Goal: Task Accomplishment & Management: Complete application form

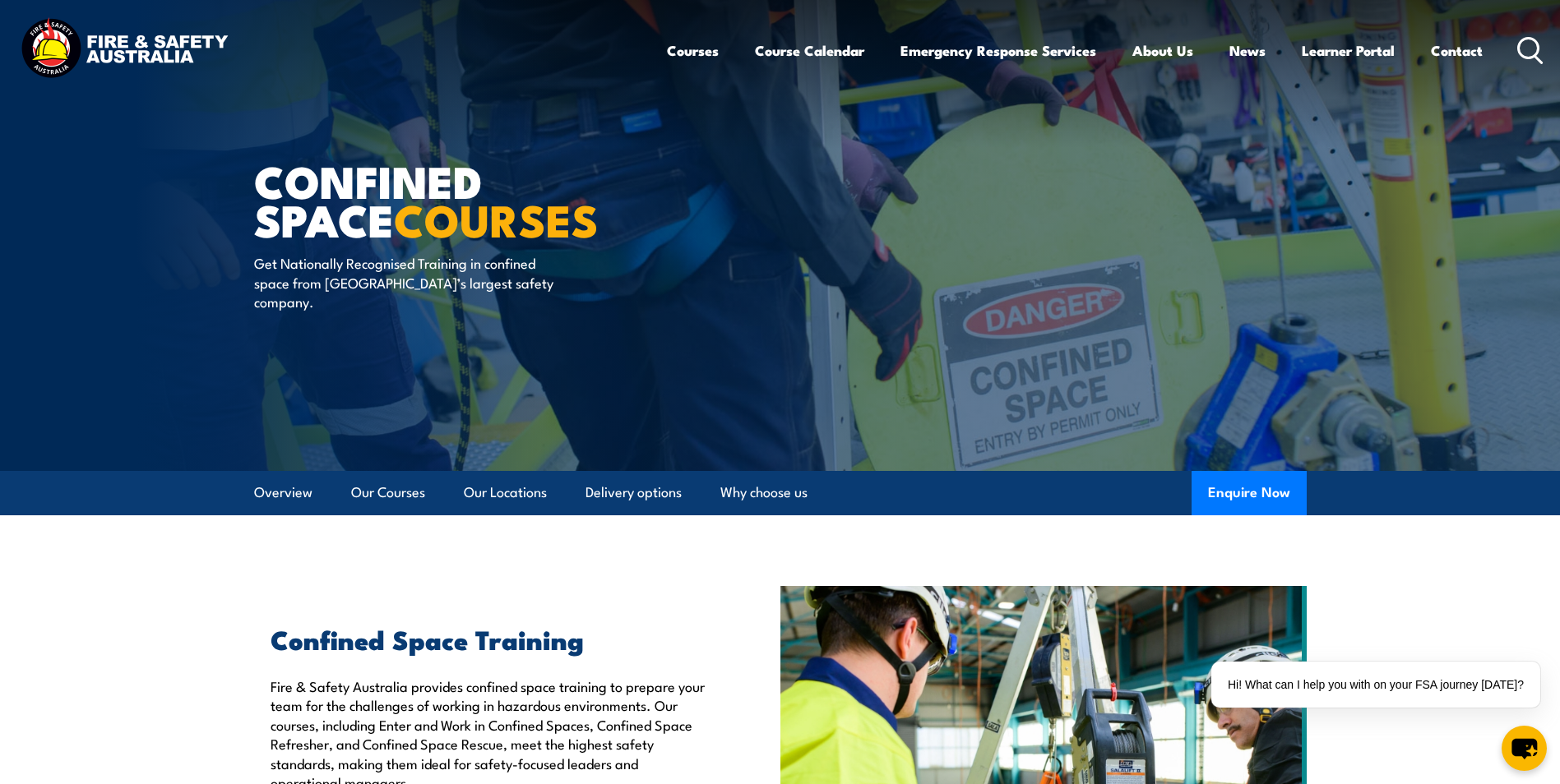
click at [715, 53] on ul "Courses Course Calendar Emergency Response Services Services Overview Emergency…" at bounding box center [1075, 50] width 816 height 43
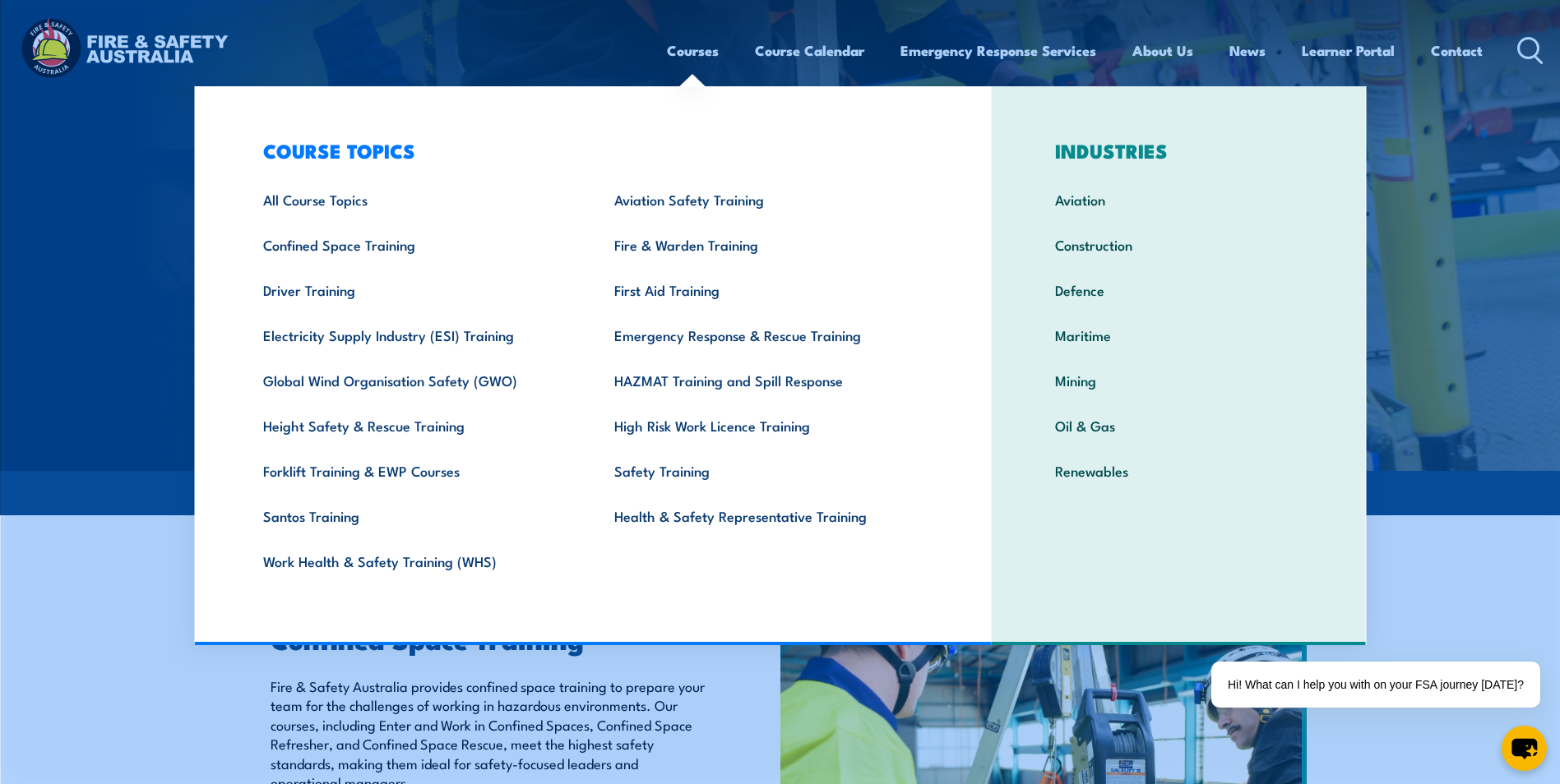
click at [698, 51] on link "Courses" at bounding box center [693, 50] width 51 height 43
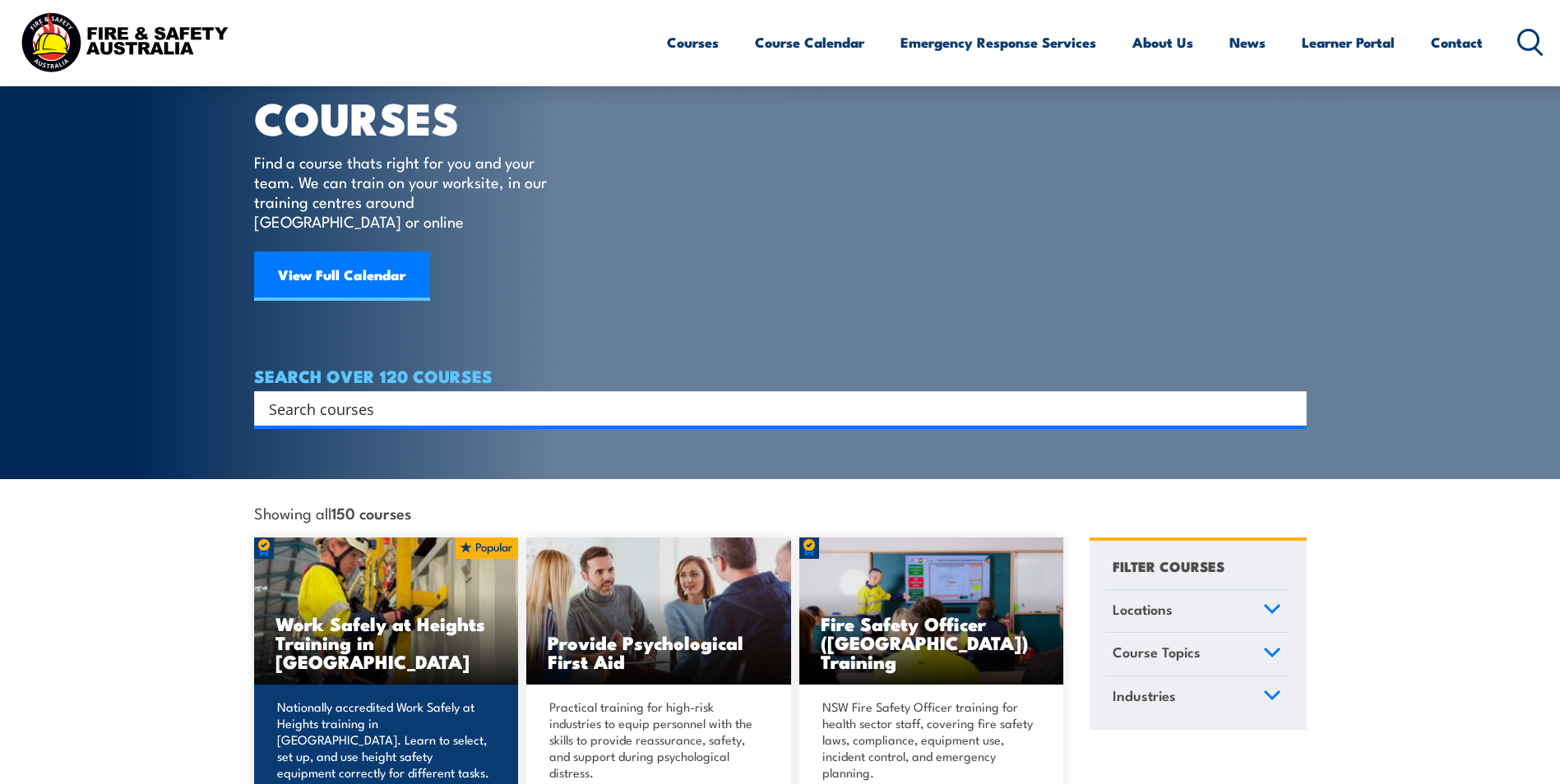
scroll to position [82, 0]
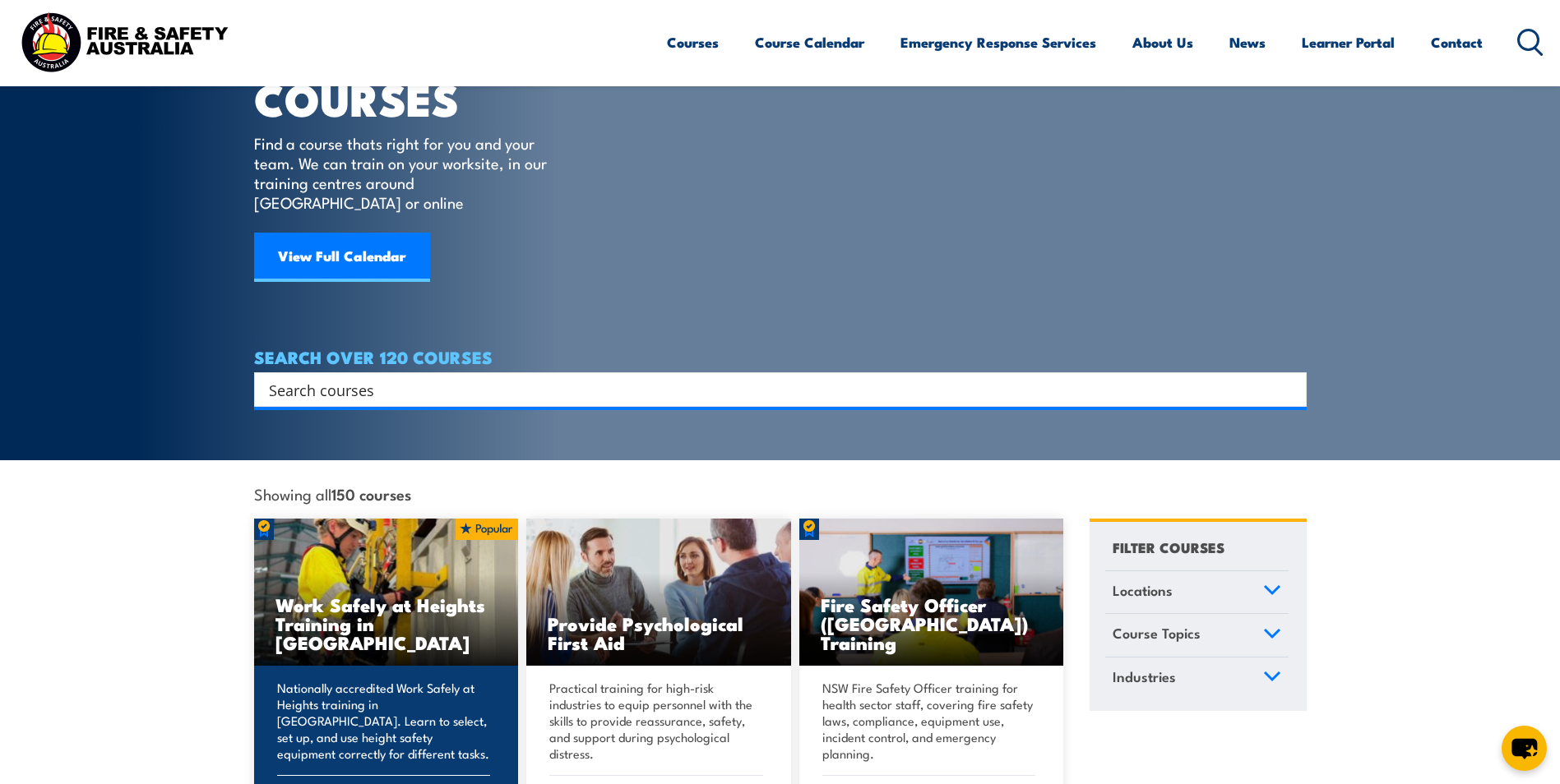
click at [416, 595] on h3 "Work Safely at Heights Training in [GEOGRAPHIC_DATA]" at bounding box center [386, 624] width 222 height 57
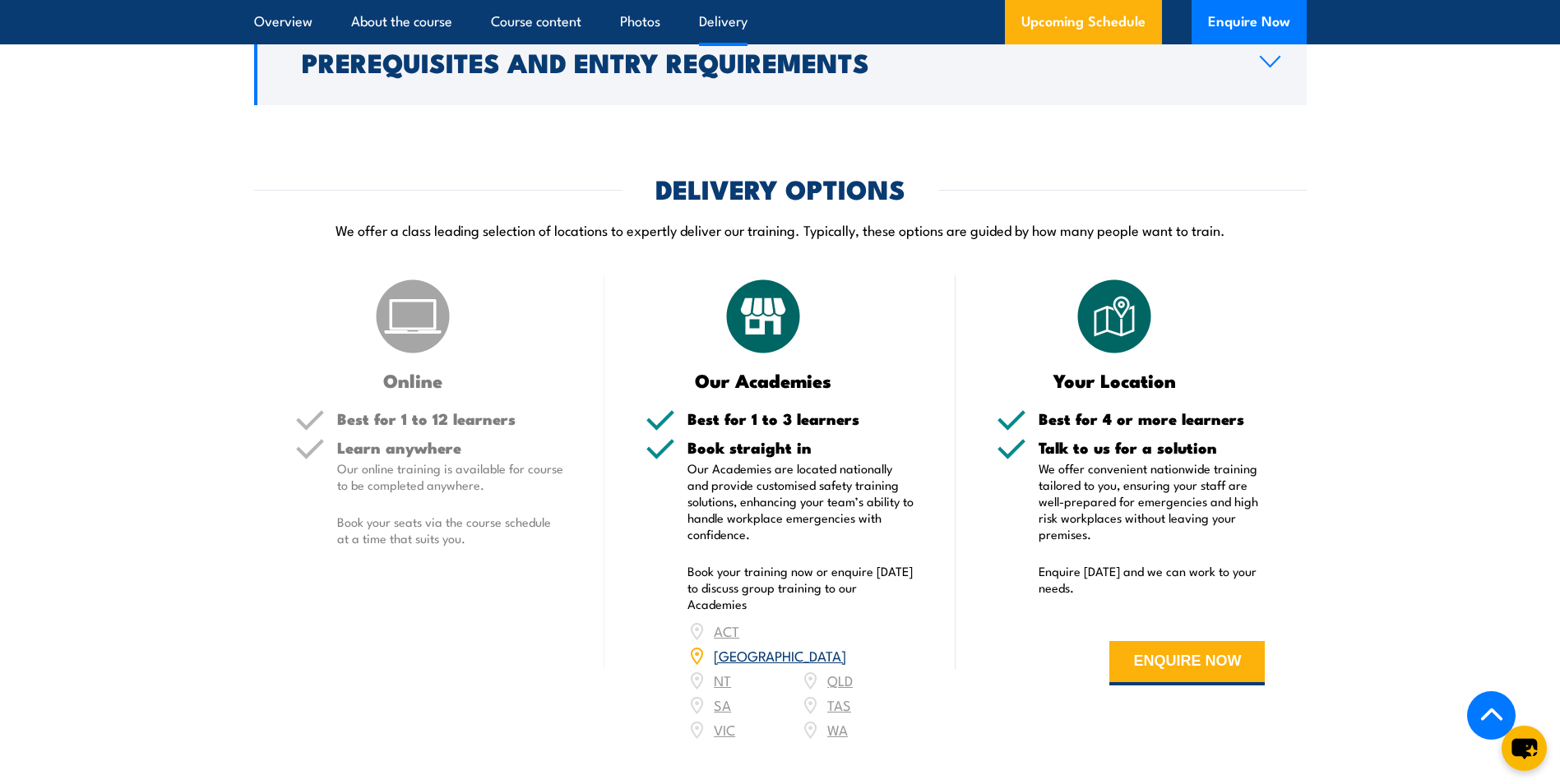
scroll to position [1890, 0]
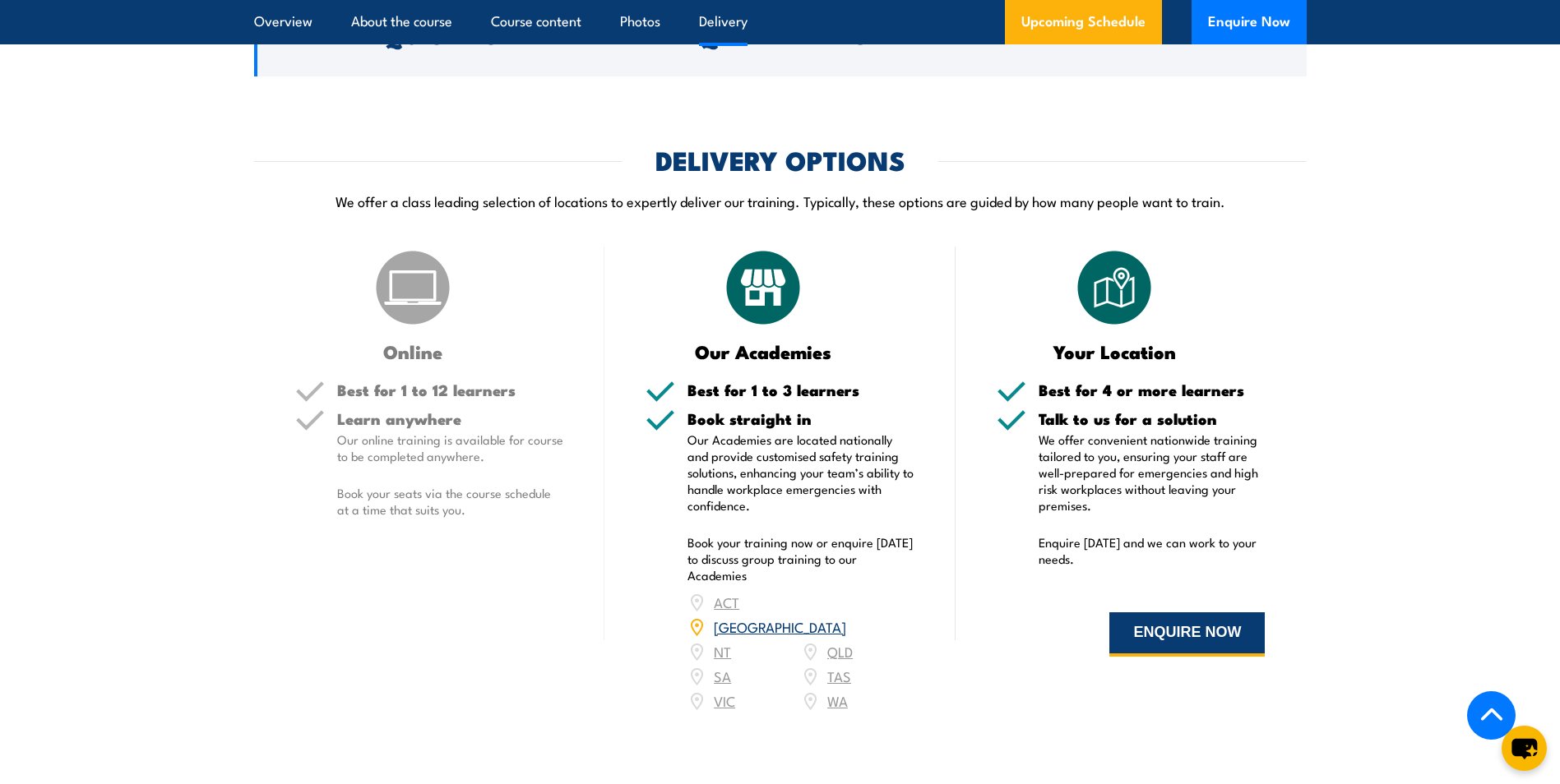
click at [1152, 612] on button "ENQUIRE NOW" at bounding box center [1187, 634] width 155 height 44
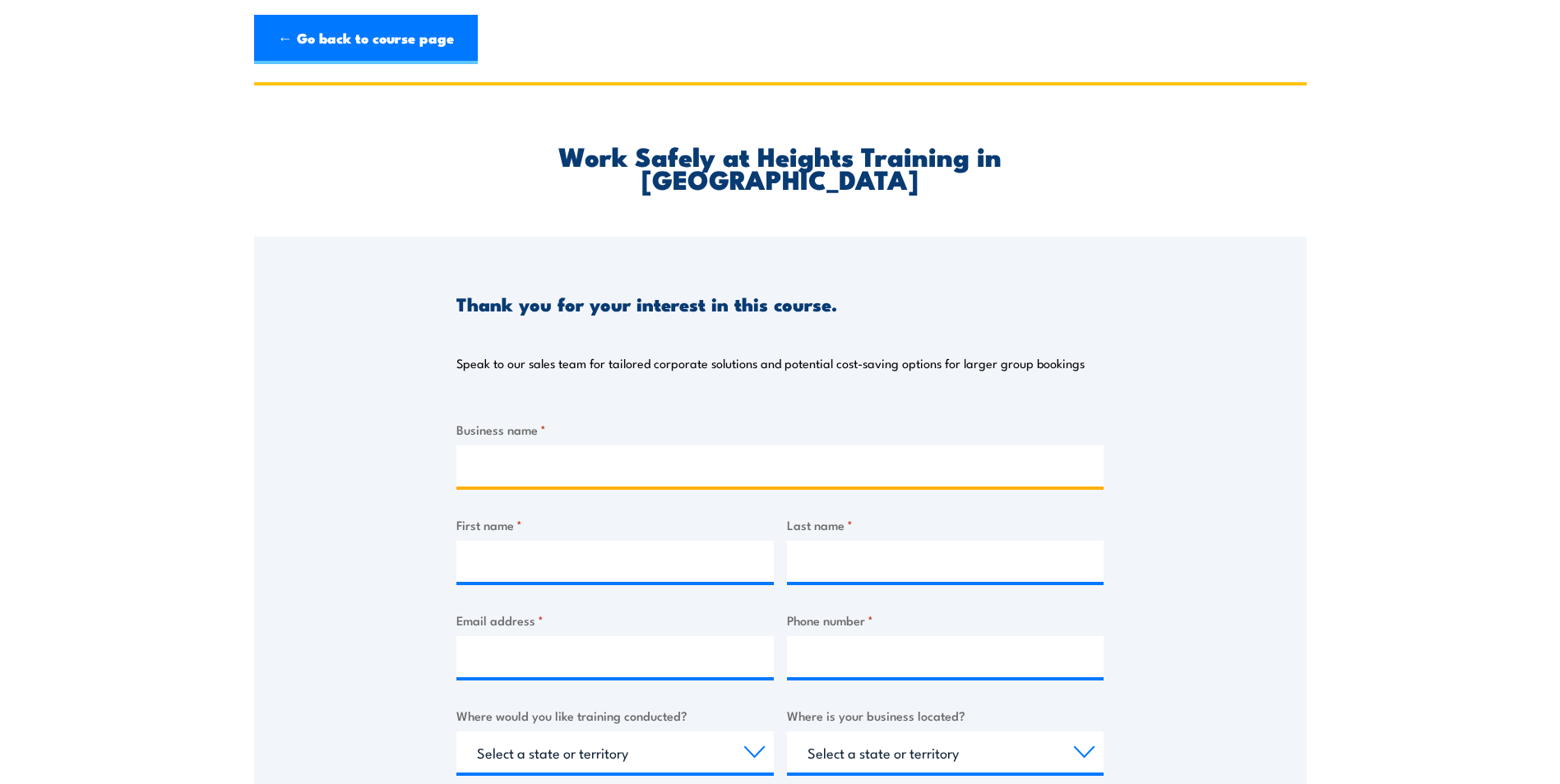
drag, startPoint x: 0, startPoint y: 0, endPoint x: 581, endPoint y: 429, distance: 722.2
click at [581, 446] on input "Business name *" at bounding box center [780, 466] width 647 height 41
click at [595, 446] on input "Business name *" at bounding box center [780, 466] width 647 height 41
type input "CB Gutter Guards"
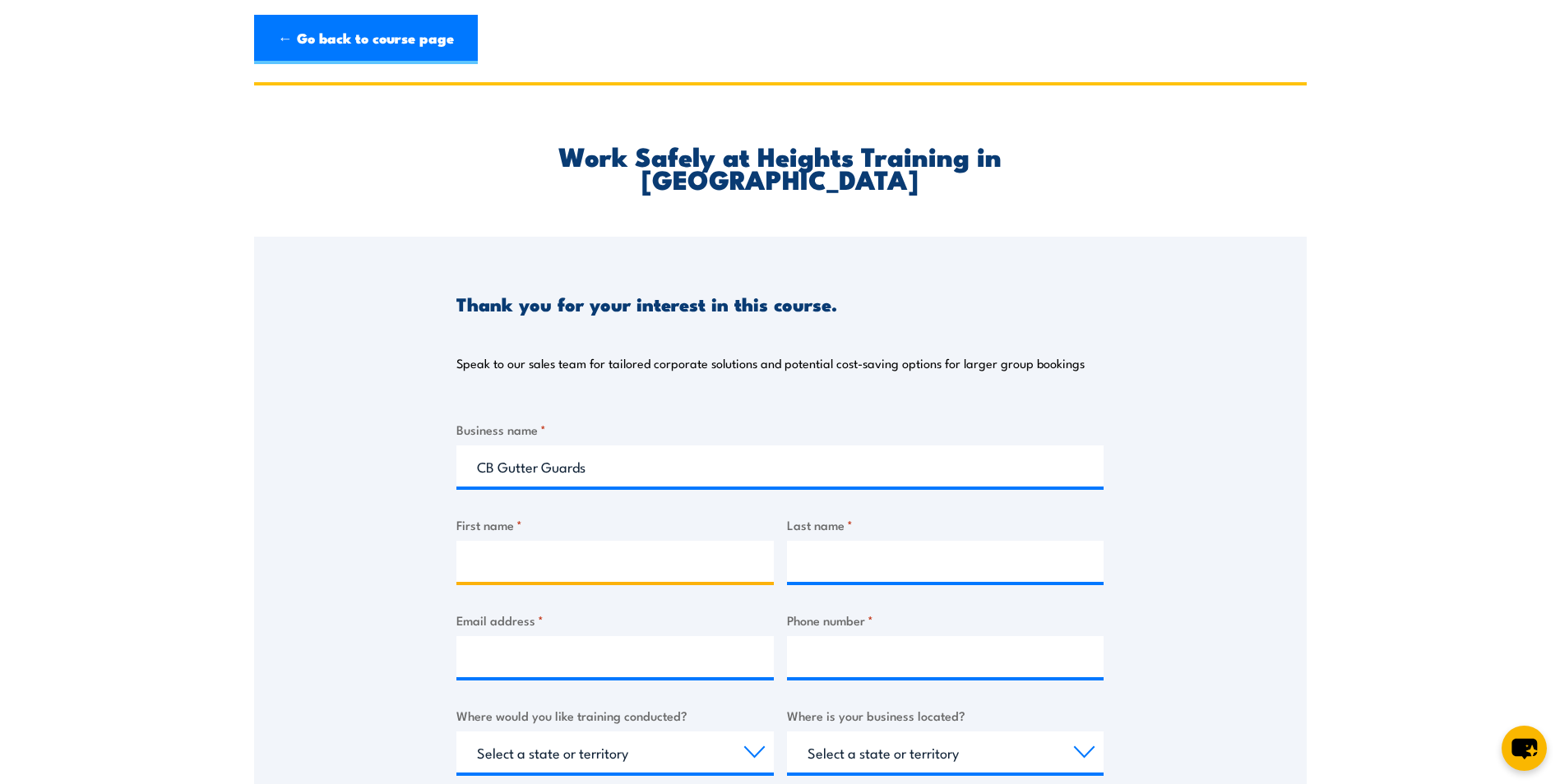
type input "Charly"
type input "Bruinsma"
type input "charlybruinsma@hotmail.com"
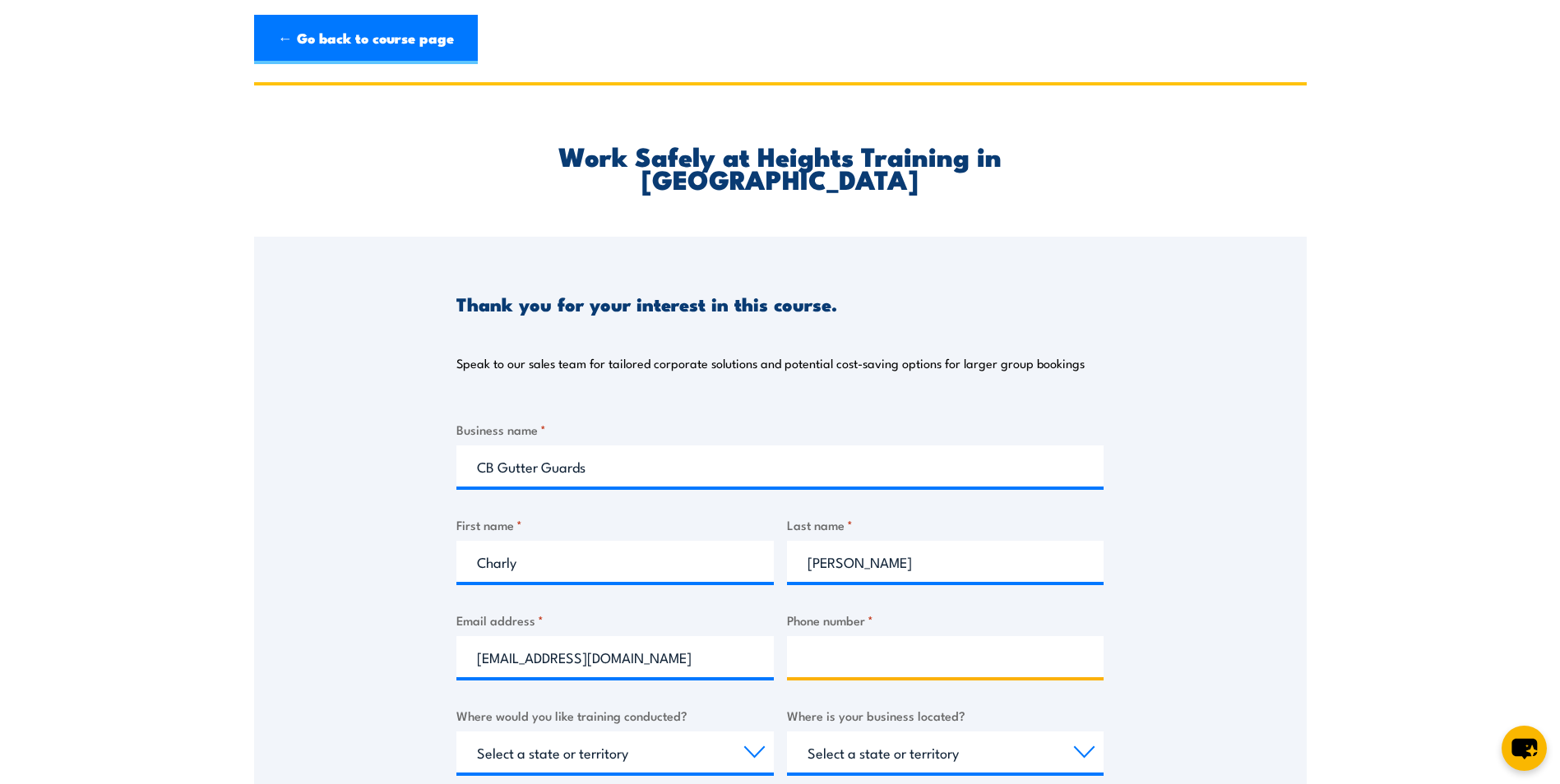
click at [901, 636] on input "Phone number *" at bounding box center [946, 656] width 317 height 41
type input "0444514279"
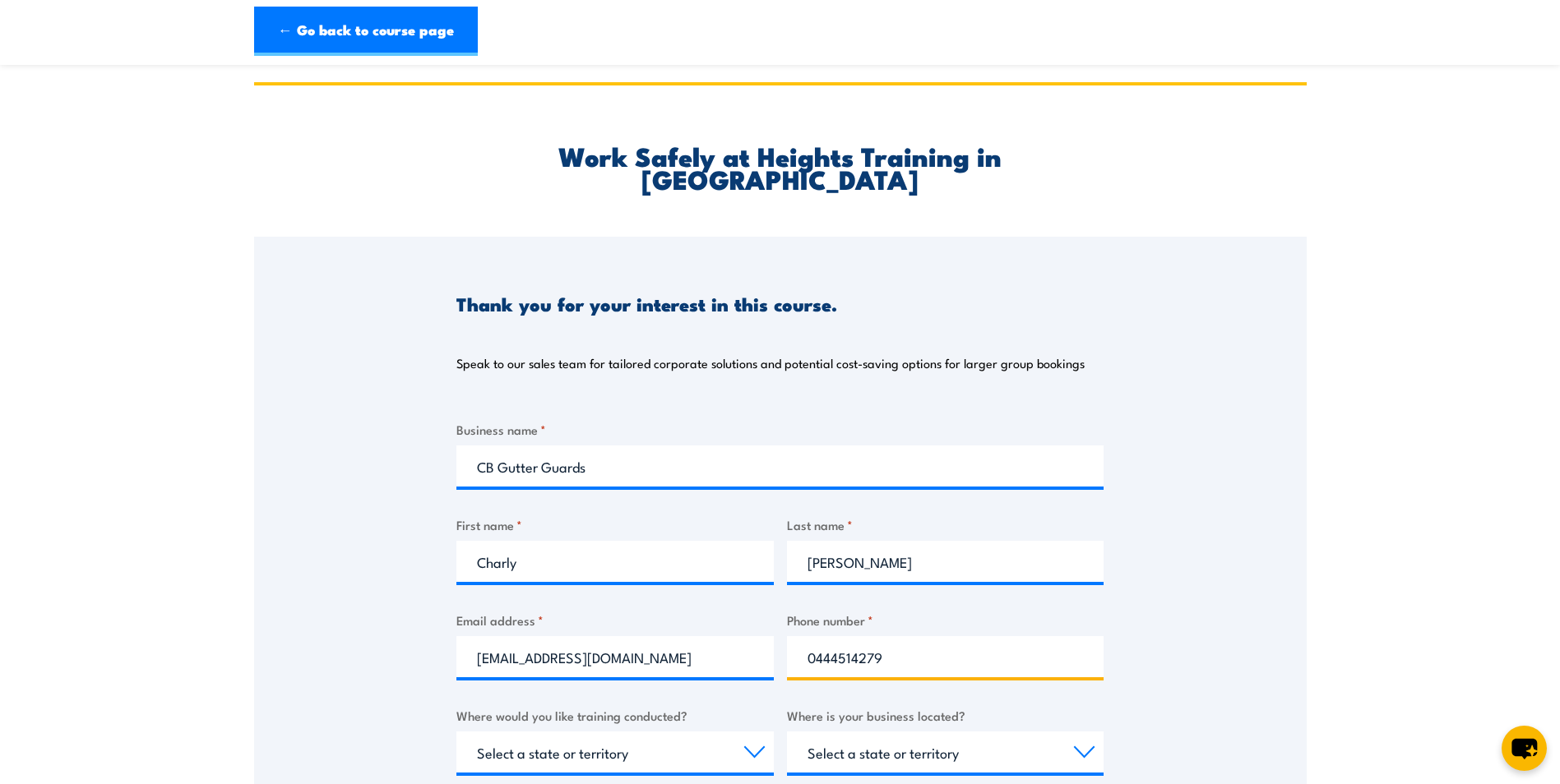
scroll to position [246, 0]
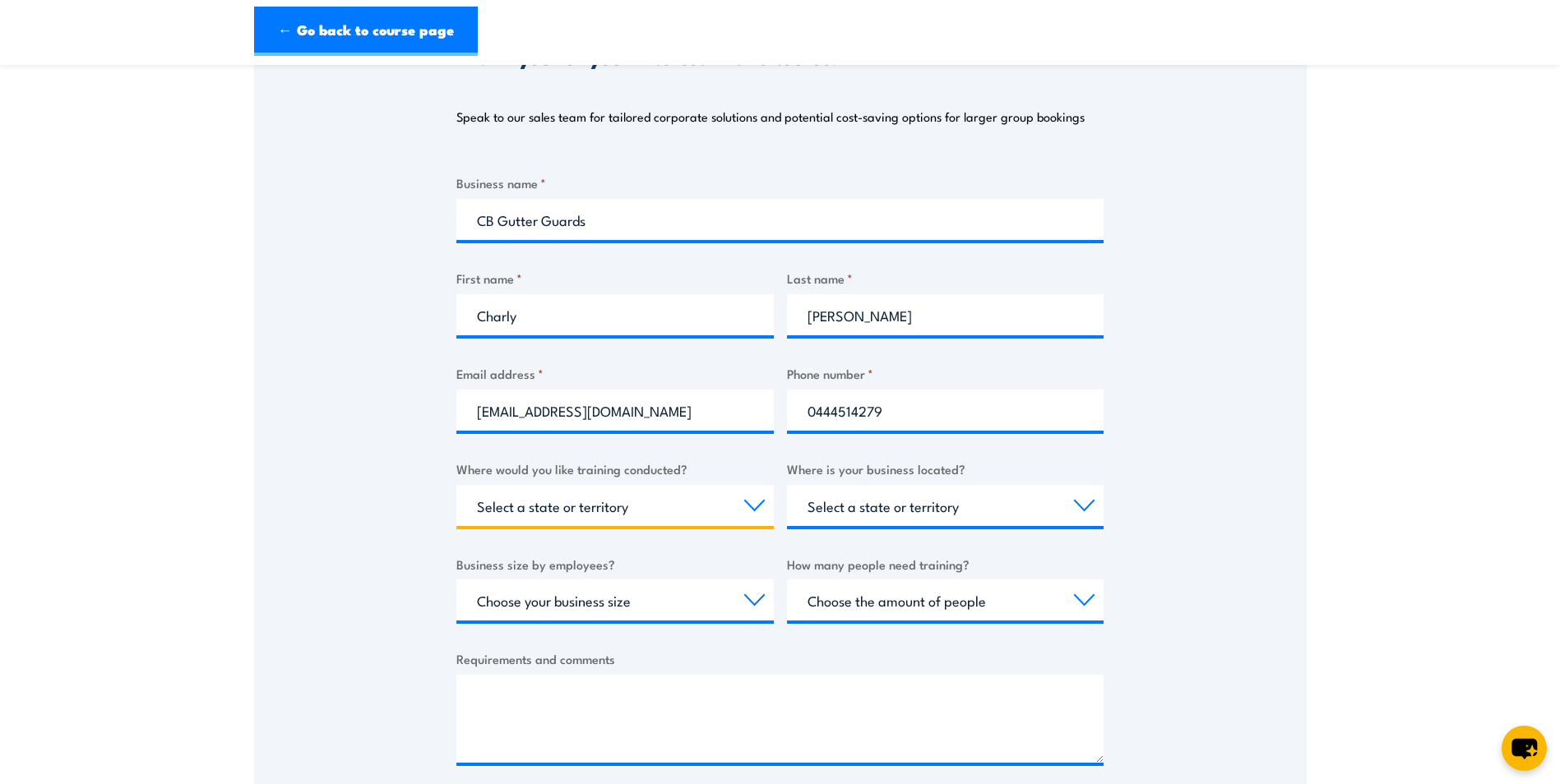
click at [617, 495] on select "Select a state or territory Nationally - multiple locations QLD NSW VIC SA ACT …" at bounding box center [615, 505] width 317 height 41
select select "ACT"
click at [456, 485] on select "Select a state or territory Nationally - multiple locations QLD NSW VIC SA ACT …" at bounding box center [615, 505] width 317 height 41
click at [873, 485] on select "Select a state or territory QLD NSW VIC SA ACT WA TAS NT" at bounding box center [946, 505] width 317 height 41
select select "ACT"
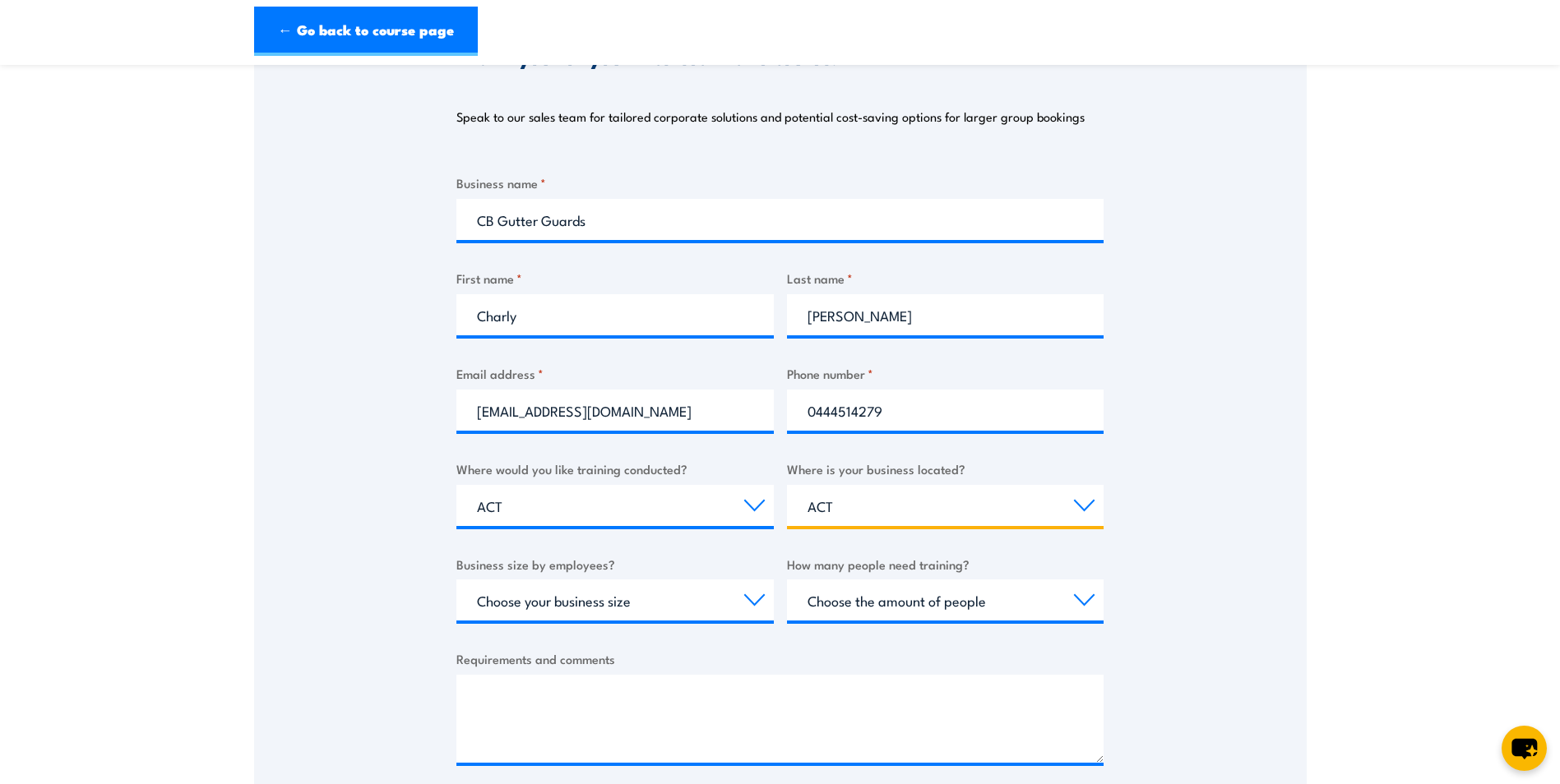
click at [787, 485] on select "Select a state or territory QLD NSW VIC SA ACT WA TAS NT" at bounding box center [946, 505] width 317 height 41
click at [591, 581] on select "Choose your business size 1 to 19 20 to 199 200+" at bounding box center [615, 600] width 317 height 41
select select "1 to 19"
click at [456, 579] on select "Choose your business size 1 to 19 20 to 199 200+" at bounding box center [615, 600] width 317 height 41
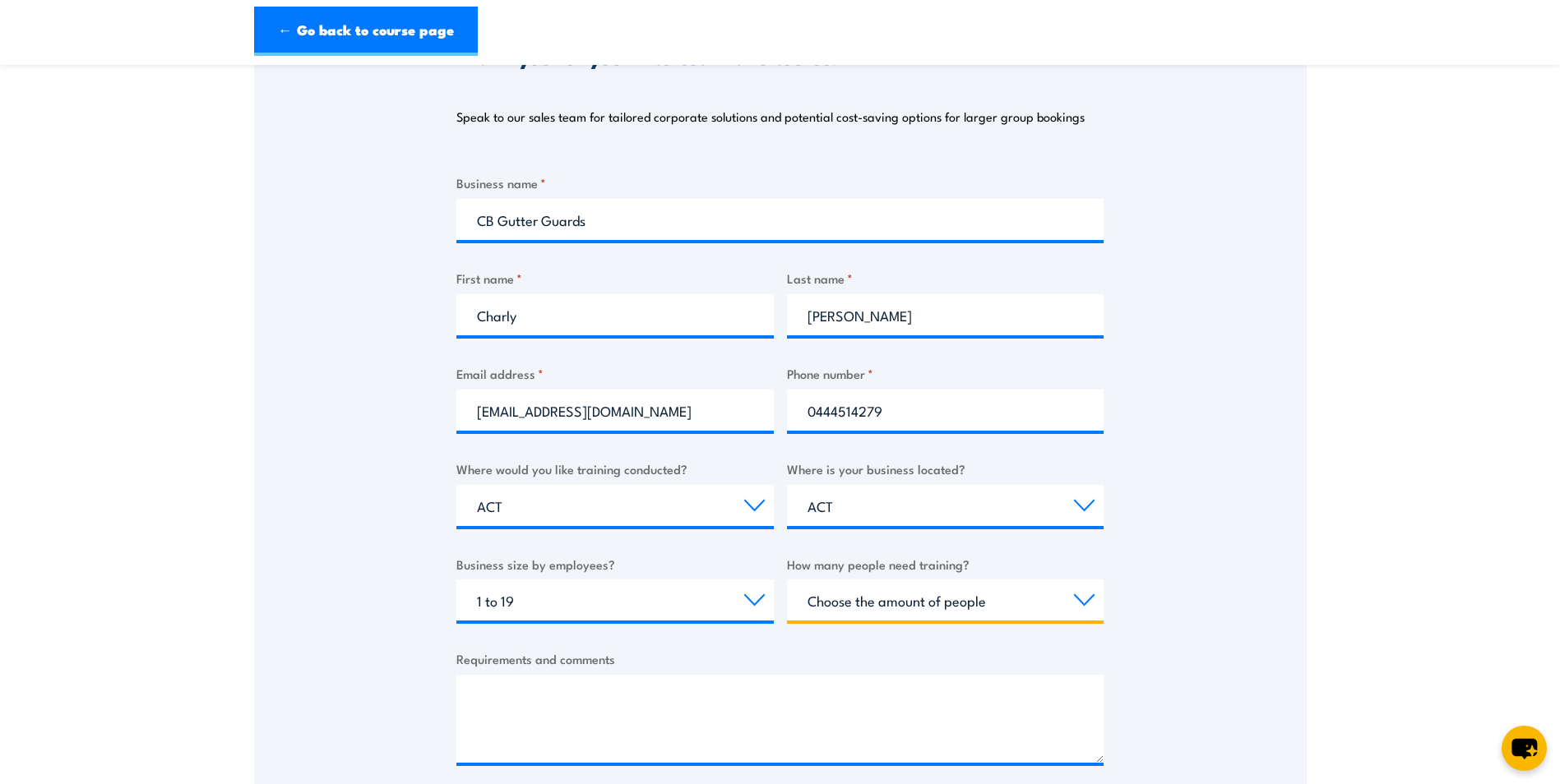
click at [924, 579] on select "Choose the amount of people 1 to 4 5 to 19 20+" at bounding box center [946, 600] width 317 height 41
select select "1 to 4"
click at [787, 579] on select "Choose the amount of people 1 to 4 5 to 19 20+" at bounding box center [946, 600] width 317 height 41
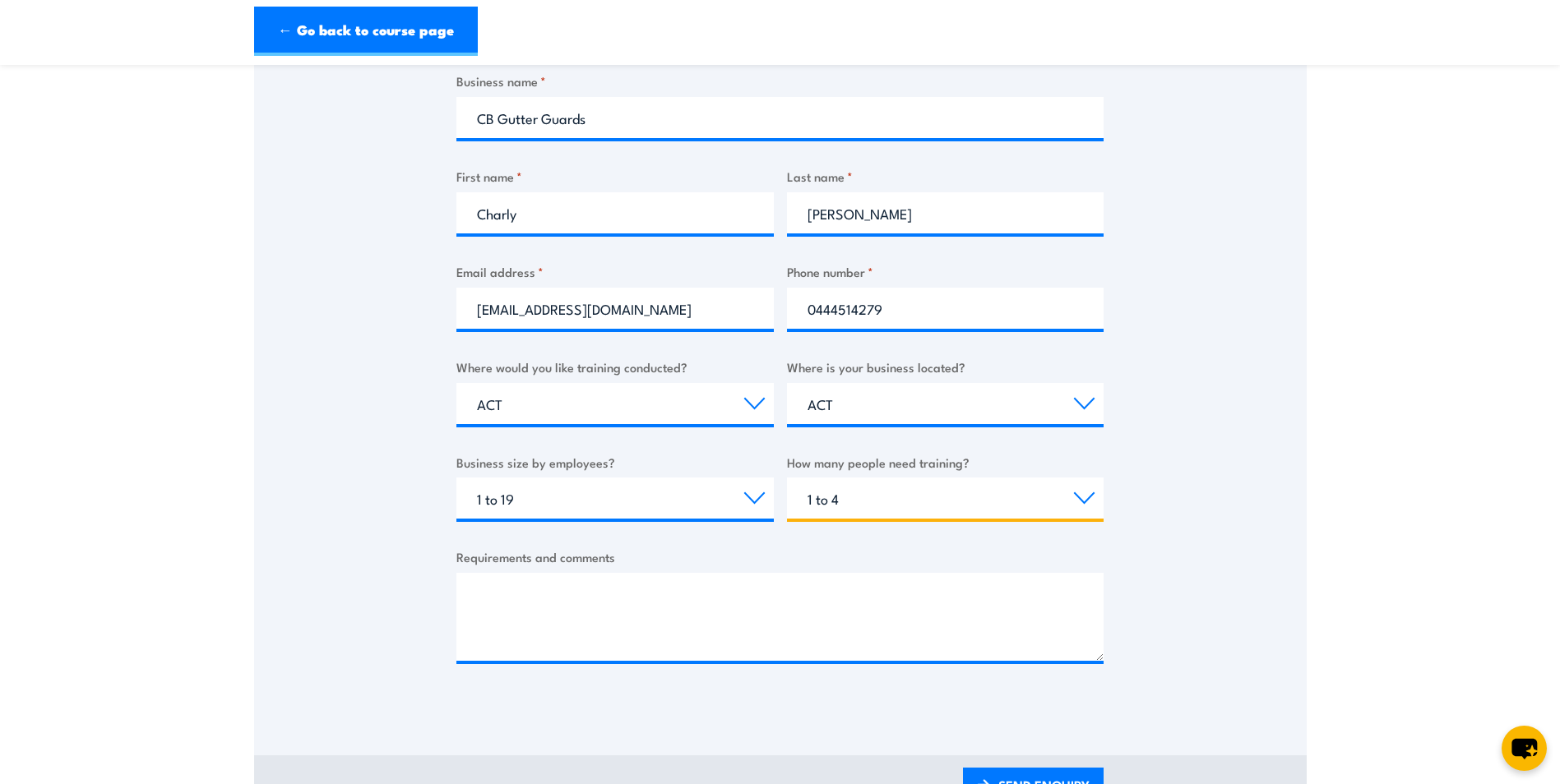
scroll to position [411, 0]
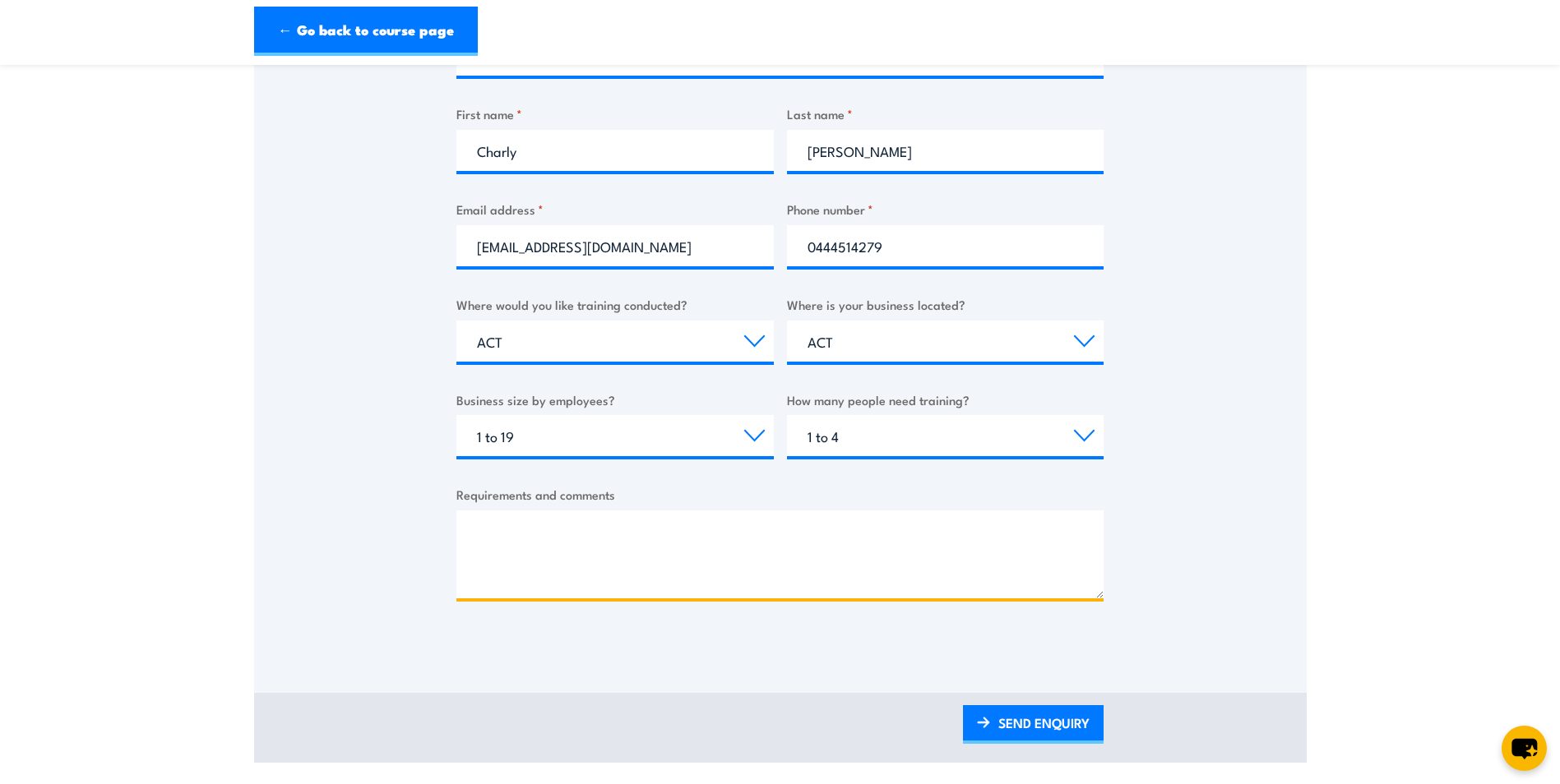
click at [809, 554] on textarea "Requirements and comments" at bounding box center [780, 554] width 647 height 88
type textarea "j"
type textarea "Just myself that needs the training"
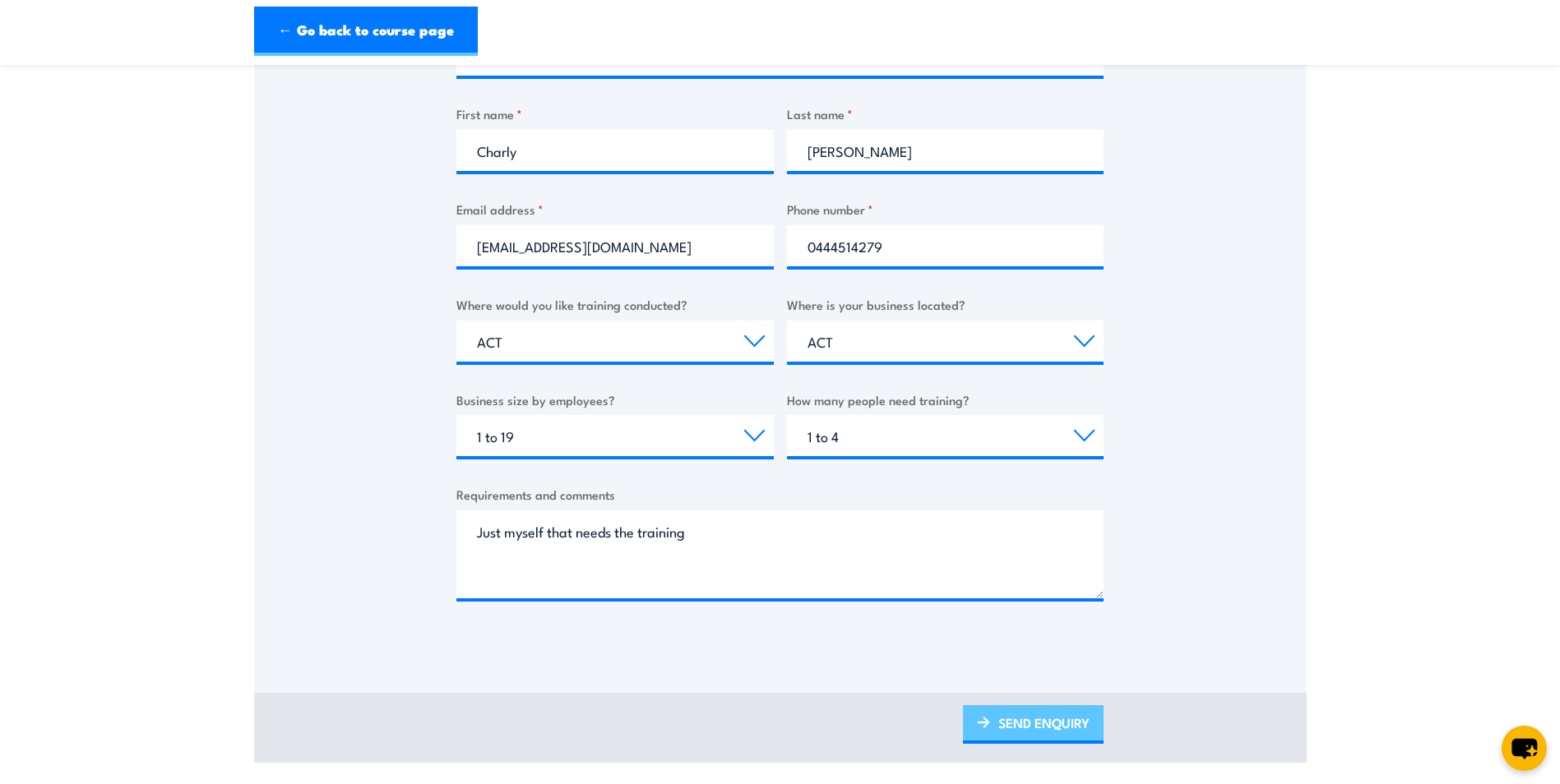
click at [1061, 705] on link "SEND ENQUIRY" at bounding box center [1034, 725] width 141 height 39
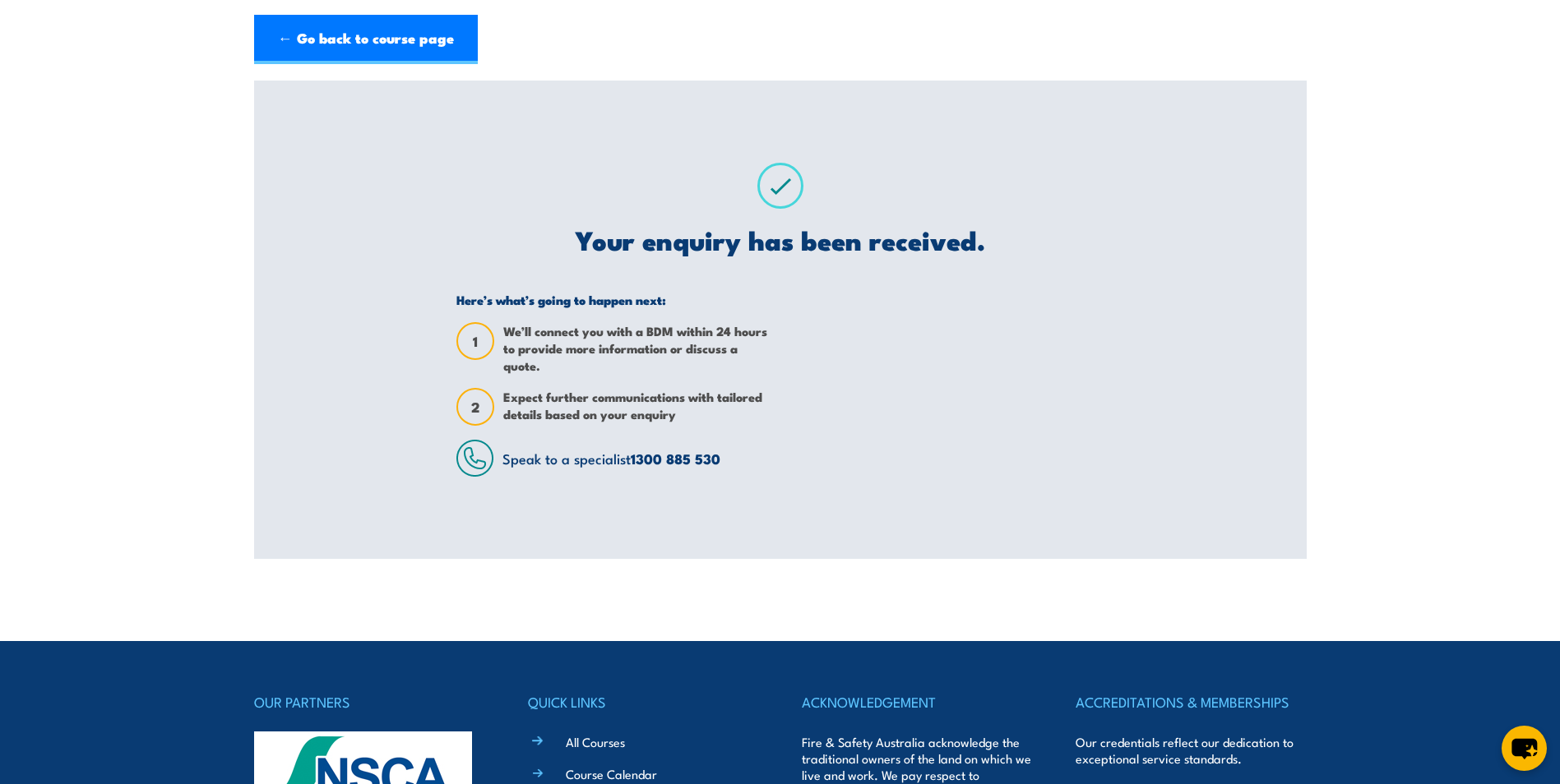
scroll to position [0, 0]
